Goal: Information Seeking & Learning: Learn about a topic

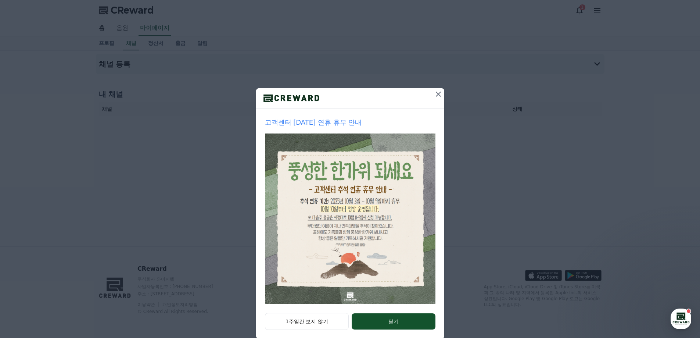
click at [435, 97] on icon at bounding box center [438, 94] width 9 height 9
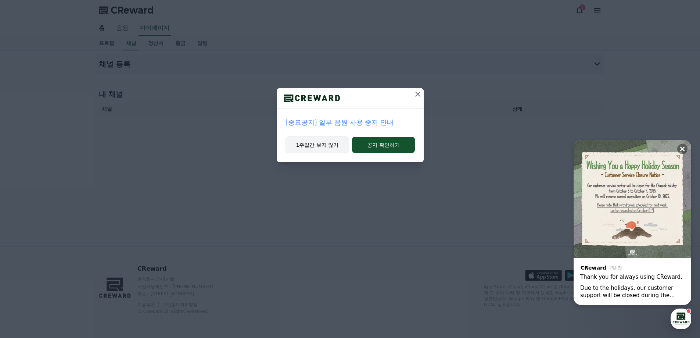
click at [333, 147] on button "1주일간 보지 않기" at bounding box center [318, 144] width 64 height 17
click at [336, 143] on button "1주일간 보지 않기" at bounding box center [318, 144] width 64 height 17
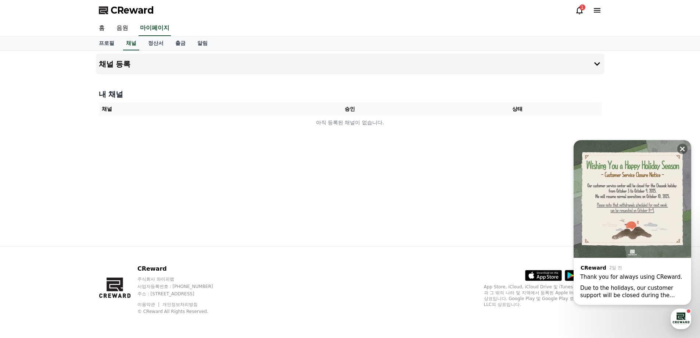
click at [580, 13] on icon at bounding box center [579, 11] width 7 height 8
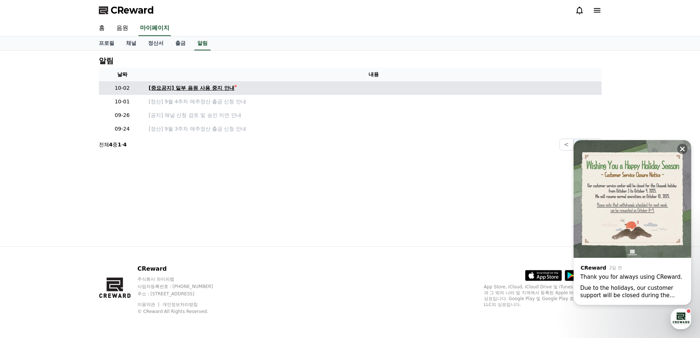
click at [234, 87] on link "[중요공지] 일부 음원 사용 중지 안내" at bounding box center [374, 88] width 450 height 8
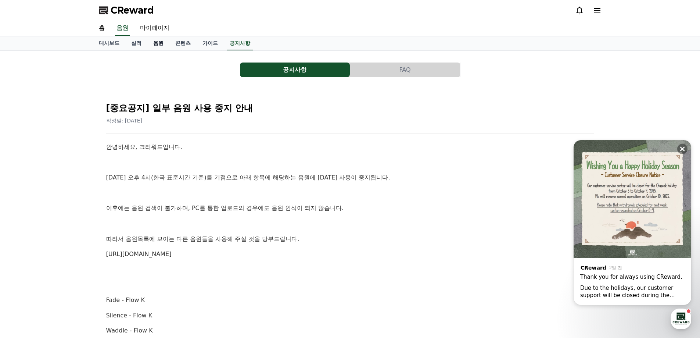
click at [159, 44] on link "음원" at bounding box center [158, 43] width 22 height 14
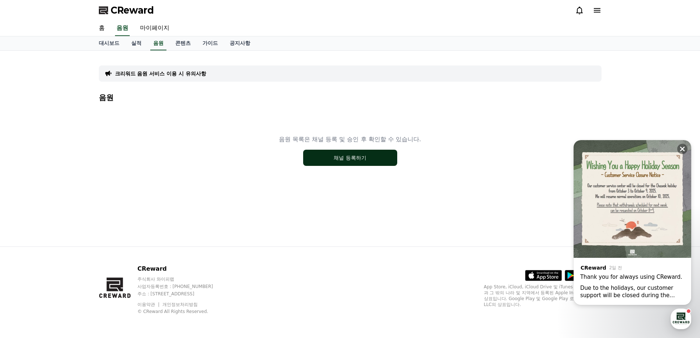
click at [359, 154] on button "채널 등록하기" at bounding box center [350, 158] width 94 height 16
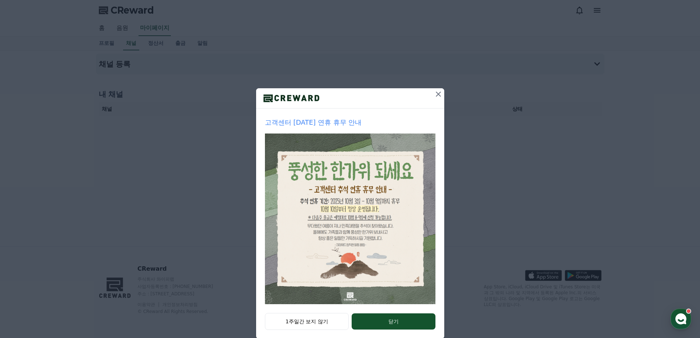
click at [437, 93] on icon at bounding box center [438, 94] width 9 height 9
